Goal: Information Seeking & Learning: Learn about a topic

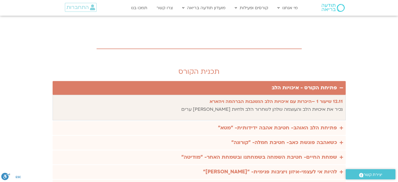
scroll to position [668, 0]
click at [247, 123] on div "פתיחת הלב האוהב- חטיבת אהבה ידידותית- ״מטא״" at bounding box center [277, 127] width 119 height 9
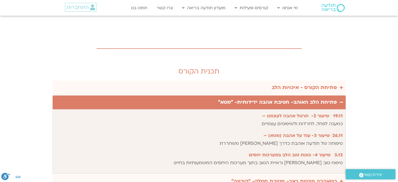
click at [264, 112] on p "19.11 שיעור 2- תרגול אהבה לעצמנו – כמענה לפחד, לחרדות ולשיפוטים עצמיים" at bounding box center [198, 120] width 287 height 16
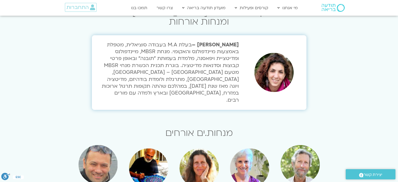
scroll to position [991, 0]
click at [264, 128] on h3 "מנחות.ים אורחים" at bounding box center [199, 132] width 188 height 9
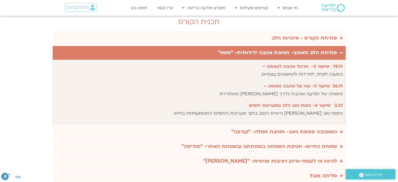
scroll to position [717, 0]
drag, startPoint x: 300, startPoint y: 84, endPoint x: 319, endPoint y: 84, distance: 18.6
click at [319, 102] on p "3.12 שיעור 4- כוונת טוב הלב במערכות יחסים טיפוח טוב [PERSON_NAME] וראיית הטוב ב…" at bounding box center [198, 110] width 287 height 16
click at [341, 130] on icon "Accordion. Open links with Enter or Space, close with Escape, and navigate with…" at bounding box center [340, 132] width 3 height 4
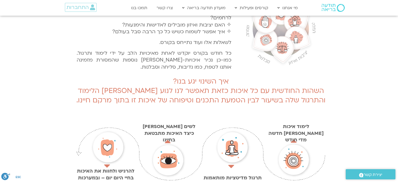
scroll to position [309, 0]
click at [335, 124] on section "דווקא בימים מאתגרים אלו, דרך המיינדפולנס, החמלה ודרך הלב הן עוגן ליציבות וחזרה …" at bounding box center [199, 45] width 398 height 408
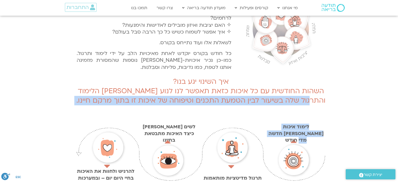
drag, startPoint x: 335, startPoint y: 124, endPoint x: 328, endPoint y: 75, distance: 50.3
click at [328, 75] on section "דווקא בימים מאתגרים אלו, דרך המיינדפולנס, החמלה ודרך הלב הן עוגן ליציבות וחזרה …" at bounding box center [199, 45] width 398 height 408
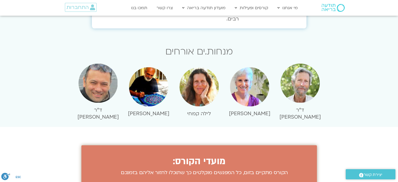
scroll to position [1128, 0]
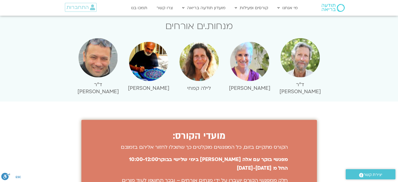
click at [328, 101] on section "מועדי הקורס: הקורס מתקיים בזום, כל המפגשים מוקלטים כך שתוכלו לחזור אליהם בזמנכם…" at bounding box center [199, 164] width 398 height 126
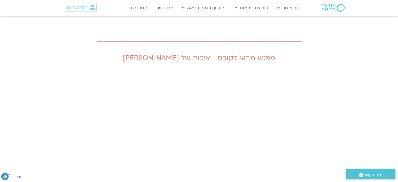
scroll to position [519, 0]
